Goal: Information Seeking & Learning: Learn about a topic

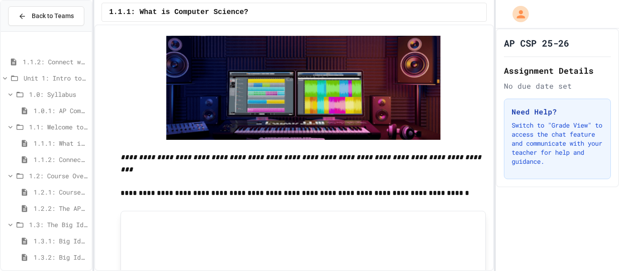
scroll to position [53, 0]
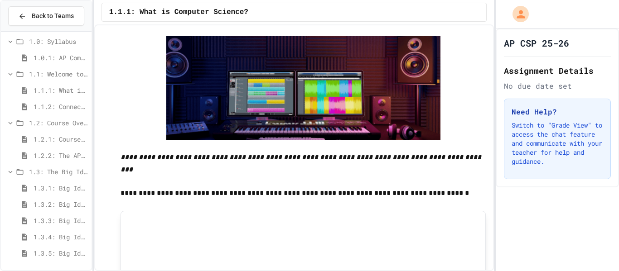
click at [46, 173] on span "1.3: The Big Ideas" at bounding box center [58, 172] width 59 height 10
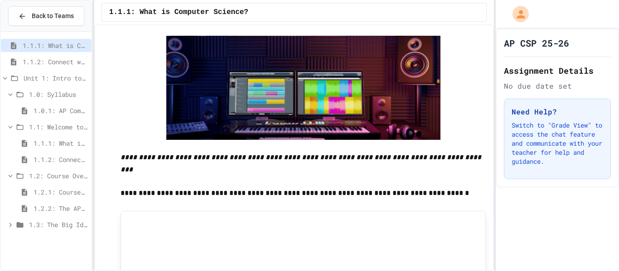
scroll to position [0, 0]
click at [36, 230] on div "1.3: The Big Ideas" at bounding box center [46, 224] width 91 height 13
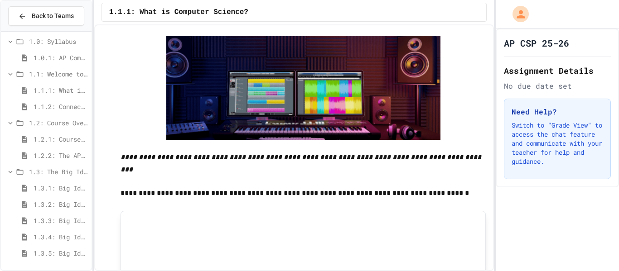
click at [47, 255] on span "1.3.5: Big Idea 5 - Impact of Computing" at bounding box center [61, 254] width 54 height 10
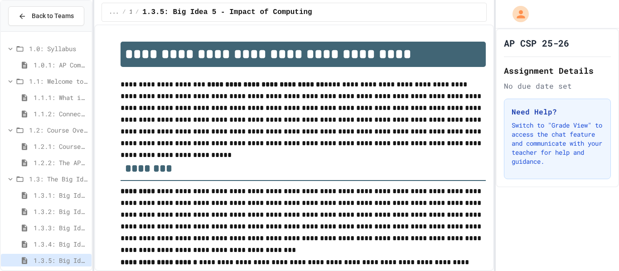
click at [274, 95] on p "**********" at bounding box center [303, 114] width 366 height 71
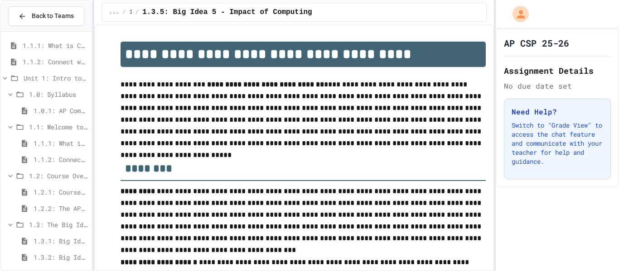
click at [73, 47] on span "1.1.1: What is Computer Science?" at bounding box center [55, 46] width 65 height 10
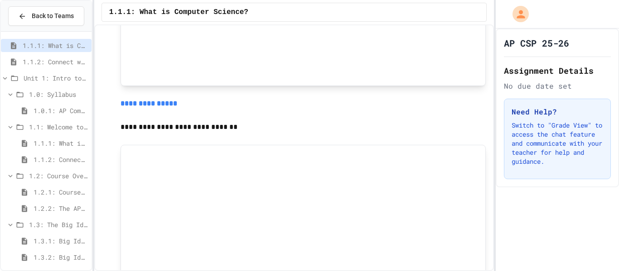
scroll to position [818, 0]
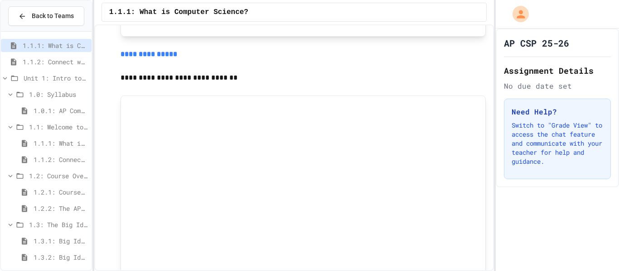
click at [51, 64] on span "1.1.2: Connect with Your World" at bounding box center [55, 62] width 65 height 10
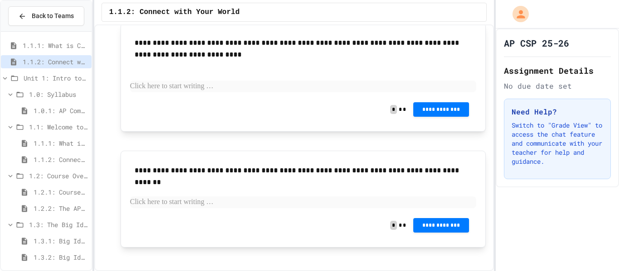
scroll to position [251, 0]
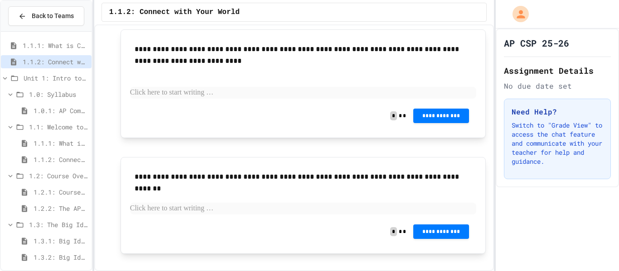
click at [39, 52] on div "1.1.1: What is Computer Science?" at bounding box center [46, 45] width 91 height 13
